Goal: Check status

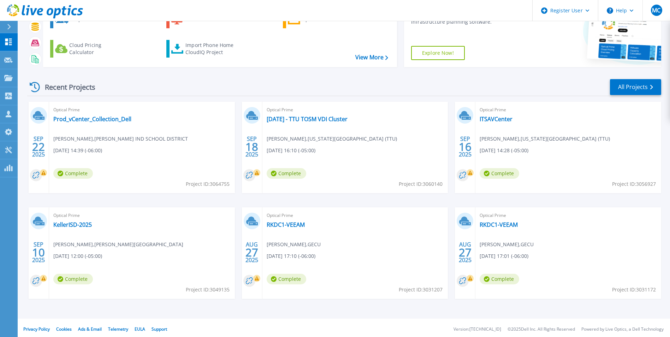
scroll to position [54, 0]
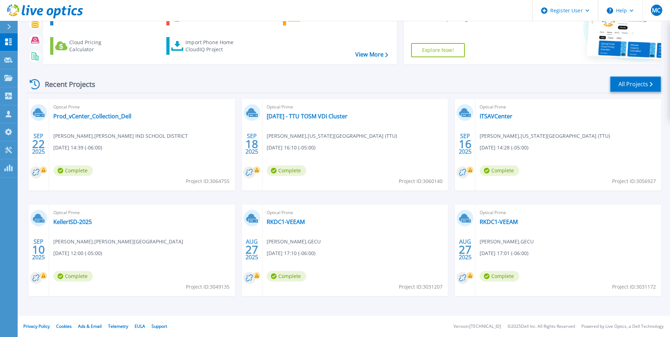
click at [534, 85] on link "All Projects" at bounding box center [635, 84] width 51 height 16
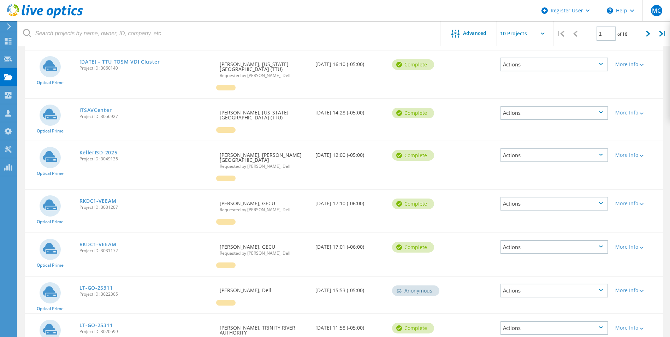
scroll to position [55, 0]
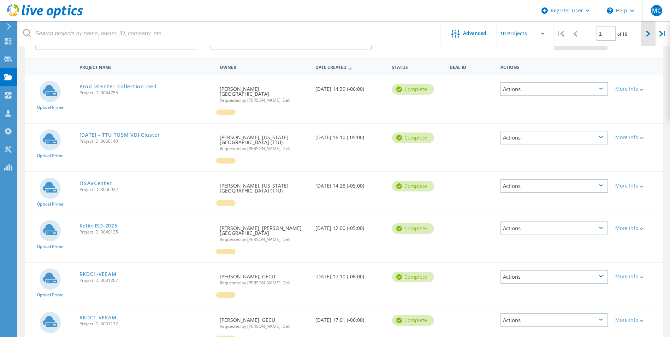
click at [644, 36] on div at bounding box center [648, 33] width 14 height 25
type input "2"
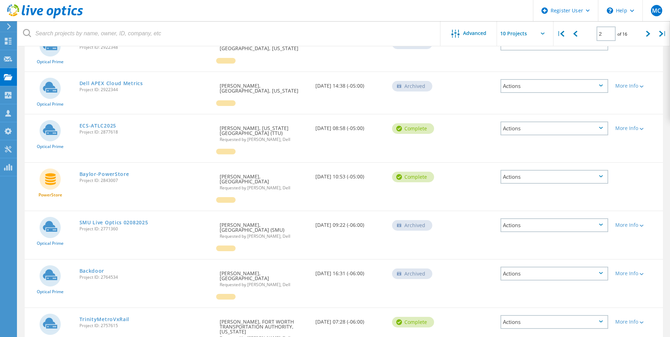
scroll to position [256, 0]
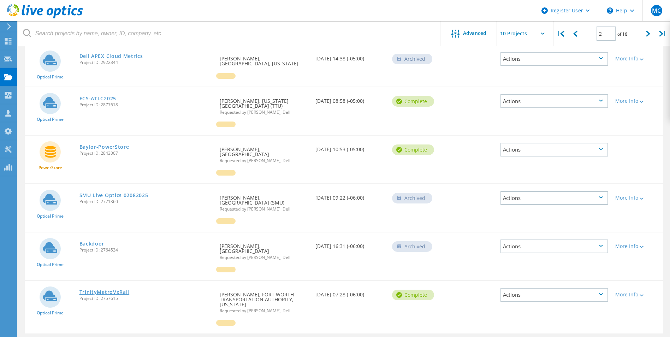
click at [103, 289] on link "TrinityMetroVxRail" at bounding box center [104, 291] width 50 height 5
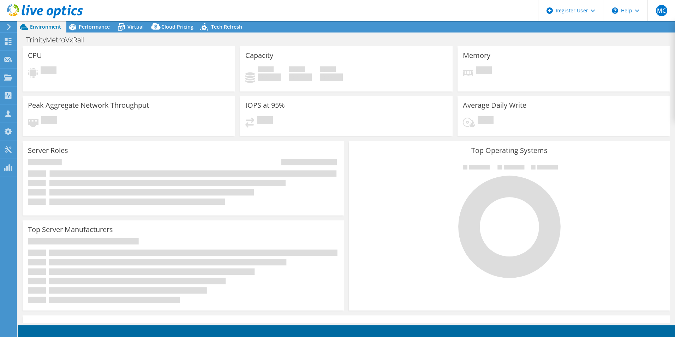
select select "USD"
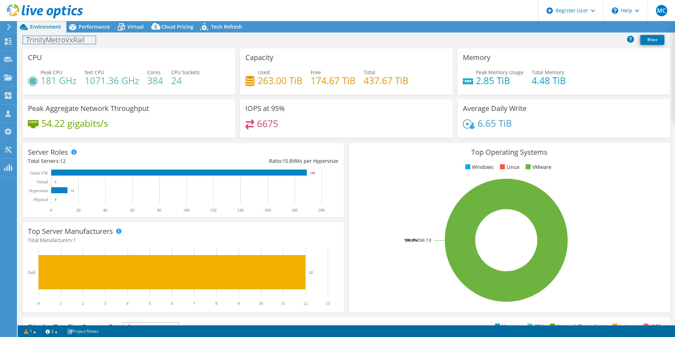
click at [91, 34] on div "TrinityMetroVxRail Print" at bounding box center [346, 39] width 657 height 13
click at [92, 28] on span "Performance" at bounding box center [94, 26] width 31 height 7
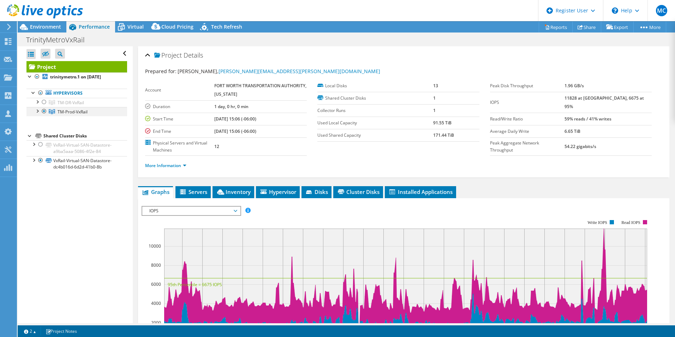
click at [35, 109] on div at bounding box center [37, 110] width 7 height 7
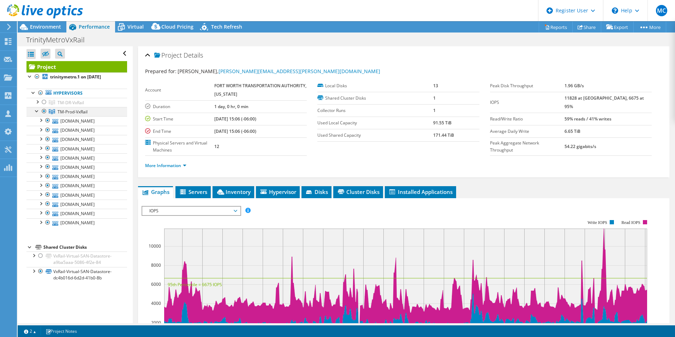
click at [35, 109] on div at bounding box center [37, 110] width 7 height 7
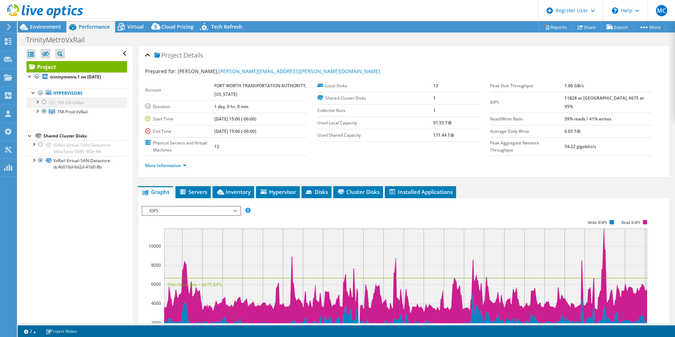
click at [36, 103] on div at bounding box center [37, 101] width 7 height 7
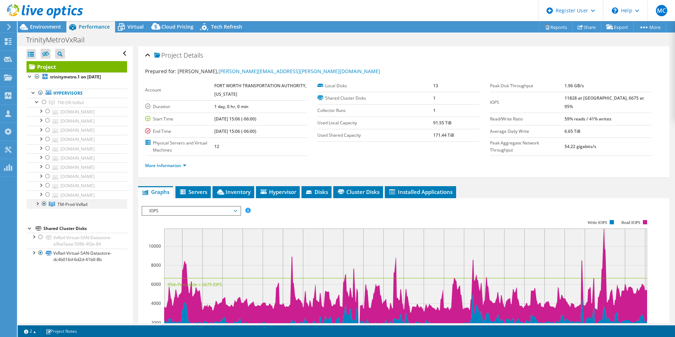
click at [38, 202] on div at bounding box center [37, 202] width 7 height 7
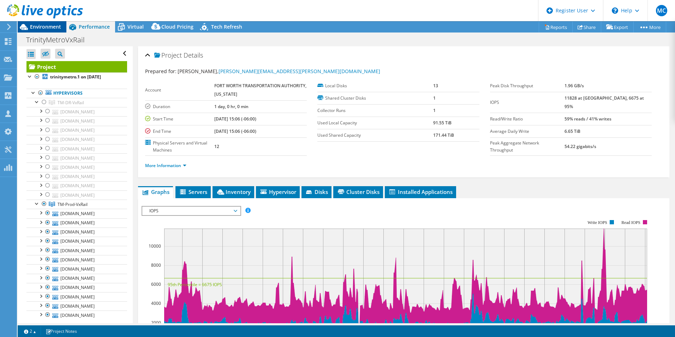
click at [52, 27] on span "Environment" at bounding box center [45, 26] width 31 height 7
